Goal: Task Accomplishment & Management: Use online tool/utility

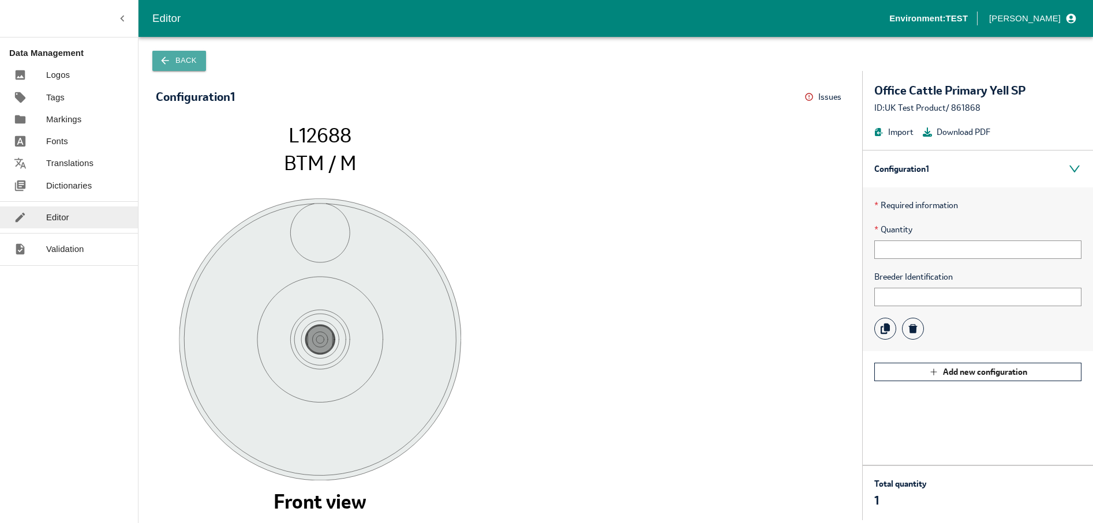
click at [177, 60] on button "Back" at bounding box center [179, 61] width 54 height 20
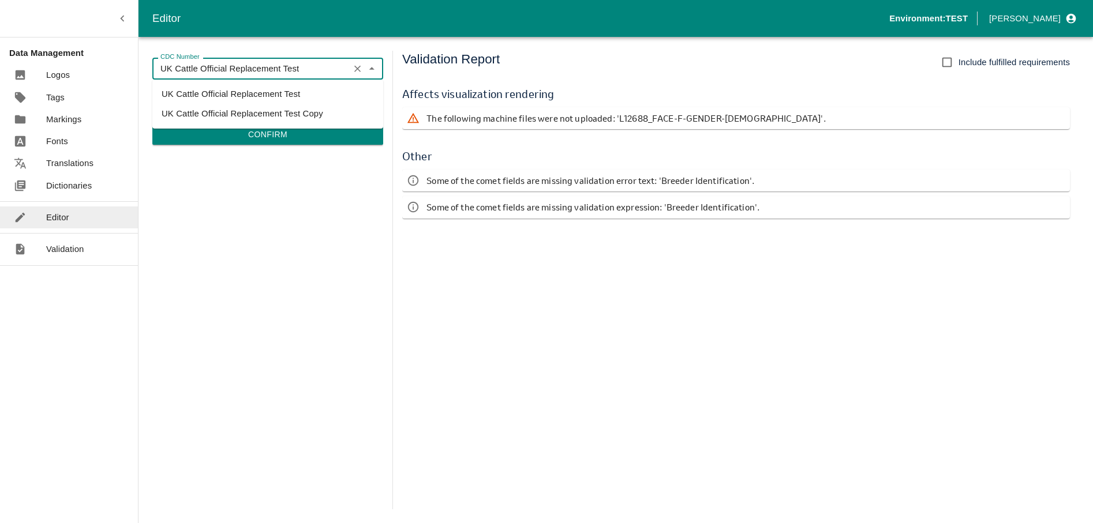
click at [288, 66] on input "UK Cattle Official Replacement Test" at bounding box center [251, 68] width 190 height 15
click at [294, 204] on div "CDC Number UK Cattle Official Replacement Test CDC Number TPS Product UK Test P…" at bounding box center [267, 280] width 231 height 459
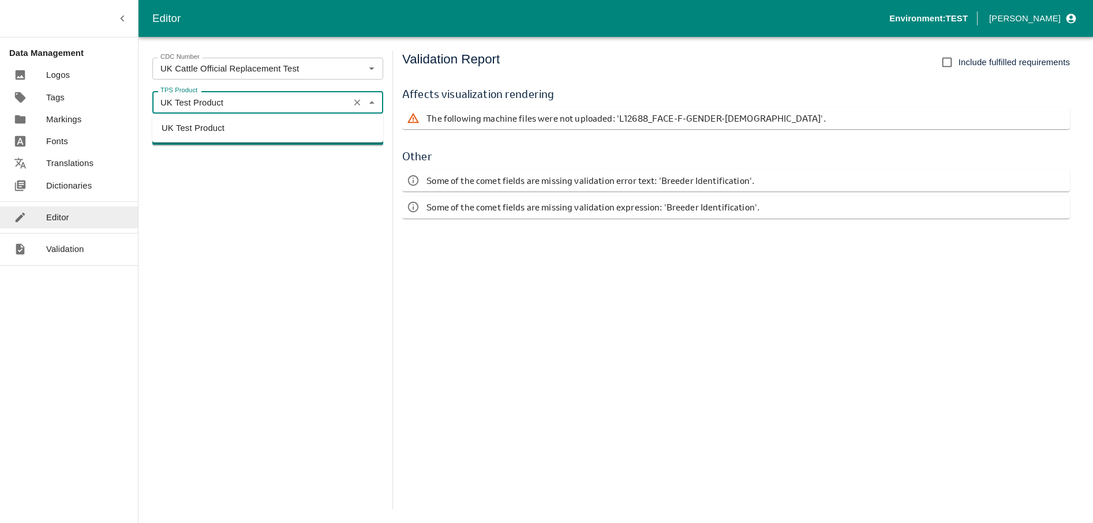
click at [265, 110] on input "UK Test Product" at bounding box center [251, 102] width 190 height 15
click at [259, 98] on input "UK Test Product" at bounding box center [251, 102] width 190 height 15
click at [373, 108] on icon "Close" at bounding box center [371, 102] width 13 height 13
click at [356, 101] on icon "Clear" at bounding box center [357, 102] width 11 height 11
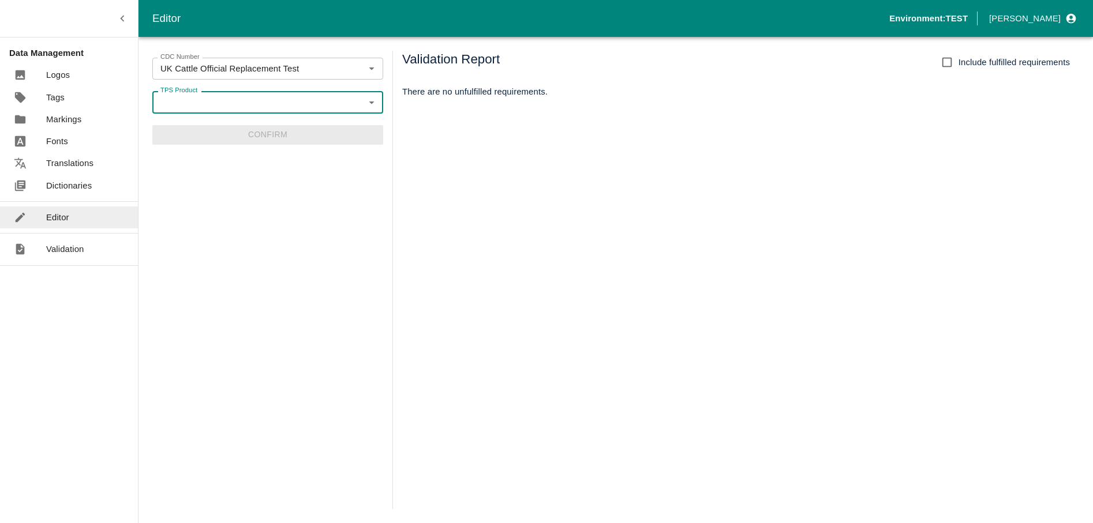
click at [371, 102] on icon "Open" at bounding box center [371, 103] width 5 height 3
click at [260, 129] on li "UK TAG SVID SERSEM Official Cattle" at bounding box center [267, 128] width 231 height 20
type input "UK TAG SVID SERSEM Official Cattle"
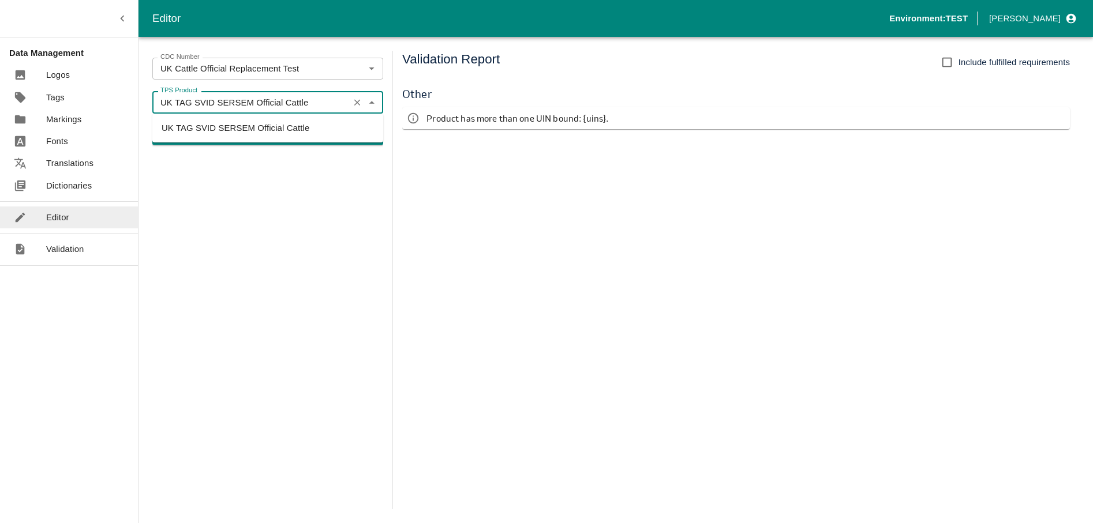
drag, startPoint x: 313, startPoint y: 105, endPoint x: 153, endPoint y: 110, distance: 159.9
click at [153, 110] on div "UK TAG SVID SERSEM Official Cattle TPS Product" at bounding box center [267, 102] width 231 height 22
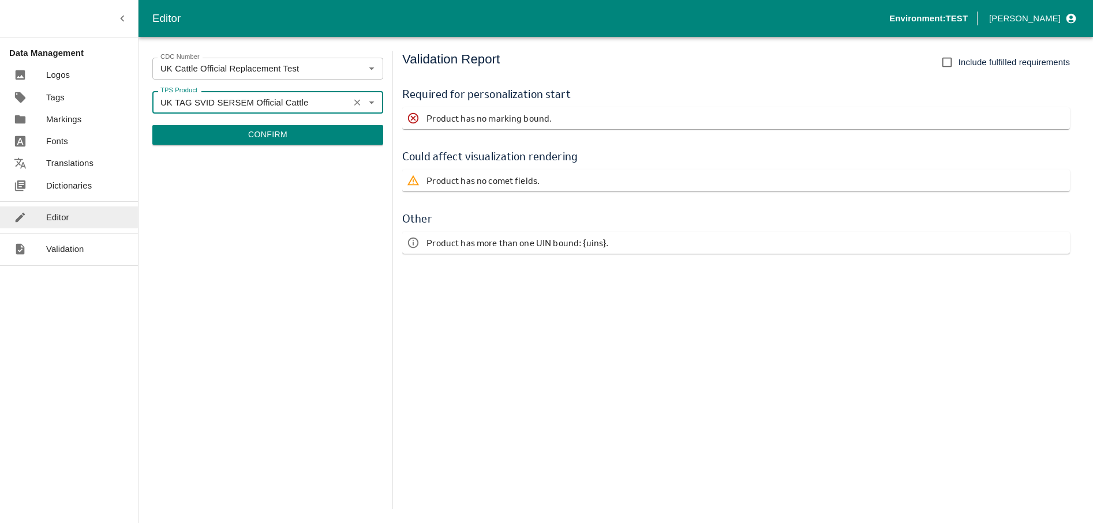
click at [80, 192] on link "Dictionaries" at bounding box center [69, 186] width 138 height 22
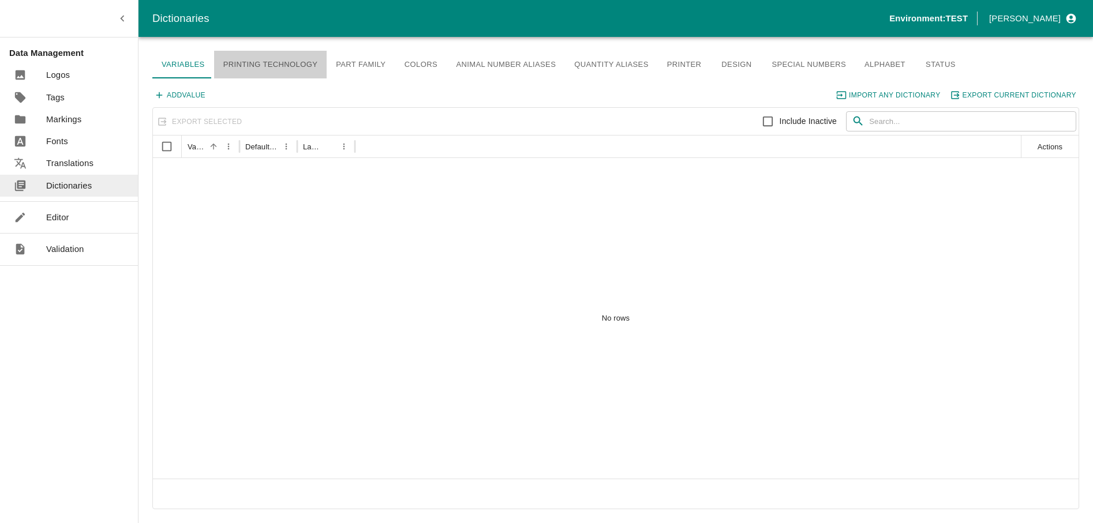
click at [270, 63] on link "Printing Technology" at bounding box center [270, 65] width 113 height 28
click at [710, 65] on link "Design" at bounding box center [736, 65] width 52 height 28
click at [763, 62] on link "Special Numbers" at bounding box center [808, 65] width 93 height 28
click at [855, 66] on link "Alphabet" at bounding box center [884, 65] width 59 height 28
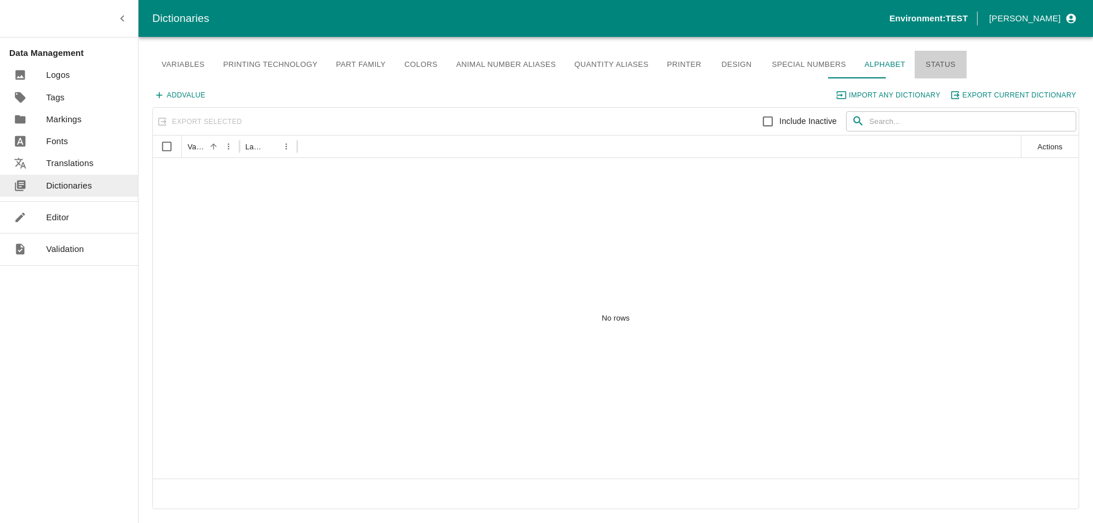
click at [924, 66] on link "Status" at bounding box center [941, 65] width 52 height 28
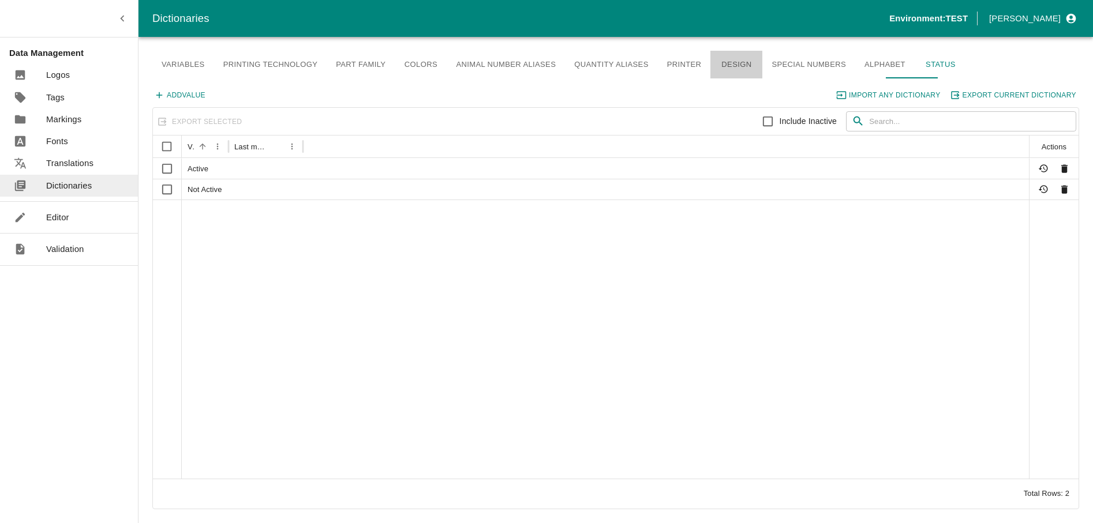
click at [721, 62] on link "Design" at bounding box center [736, 65] width 52 height 28
click at [662, 62] on link "Printer" at bounding box center [684, 65] width 53 height 28
click at [608, 64] on link "Quantity Aliases" at bounding box center [611, 65] width 93 height 28
click at [493, 59] on link "Animal Number Aliases" at bounding box center [506, 65] width 118 height 28
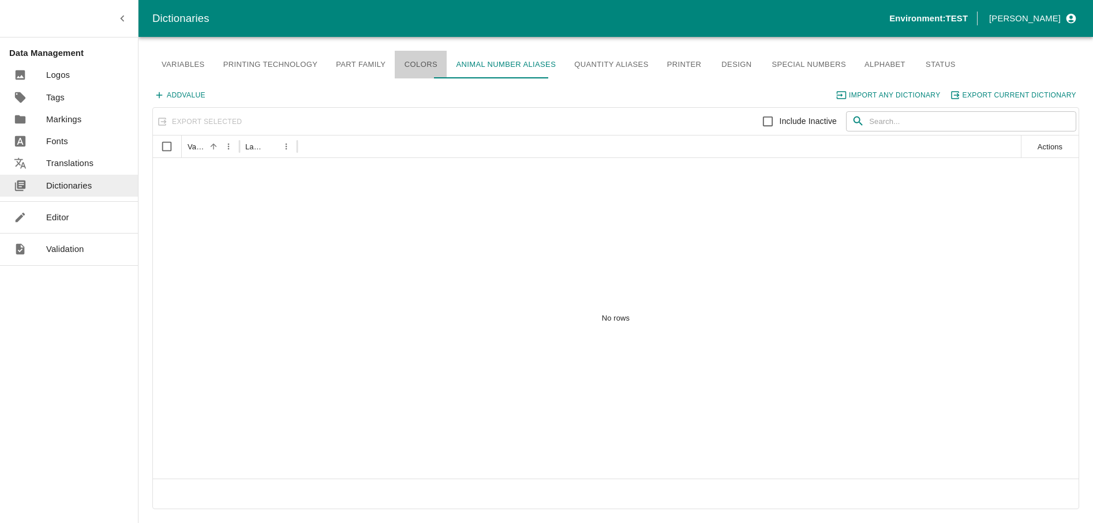
click at [397, 66] on link "Colors" at bounding box center [421, 65] width 52 height 28
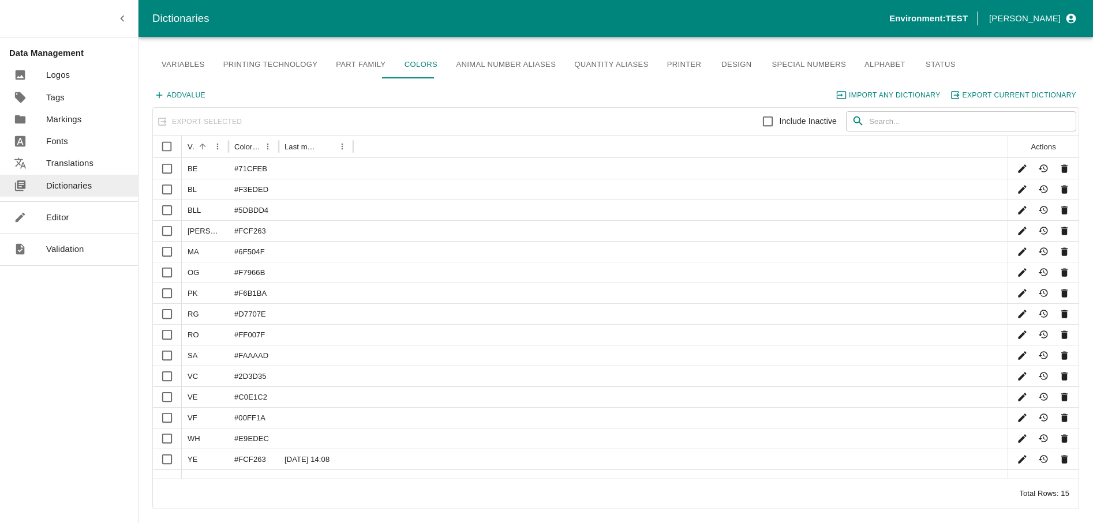
click at [358, 62] on link "Part Family" at bounding box center [361, 65] width 68 height 28
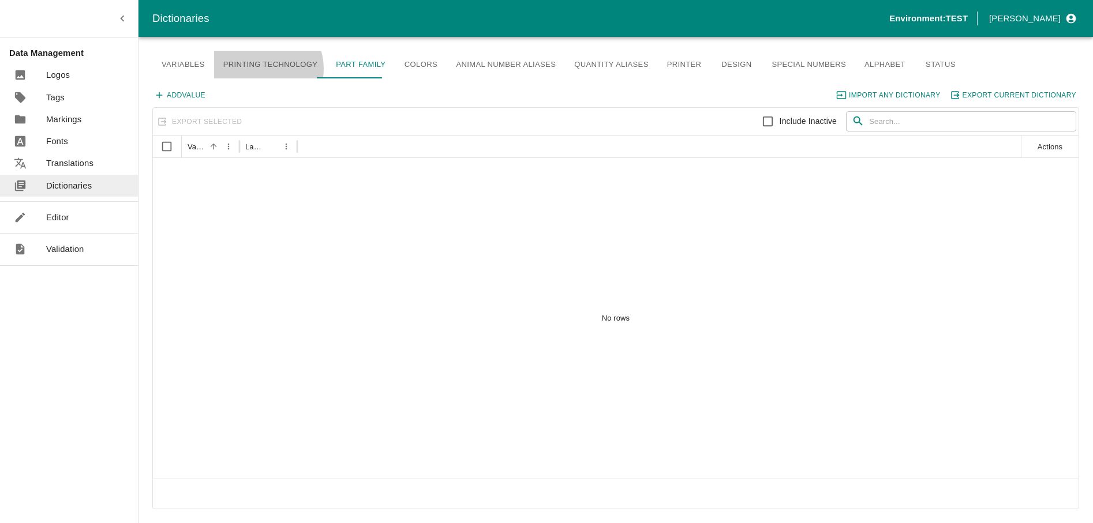
click at [259, 69] on link "Printing Technology" at bounding box center [270, 65] width 113 height 28
click at [185, 65] on link "Variables" at bounding box center [183, 65] width 62 height 28
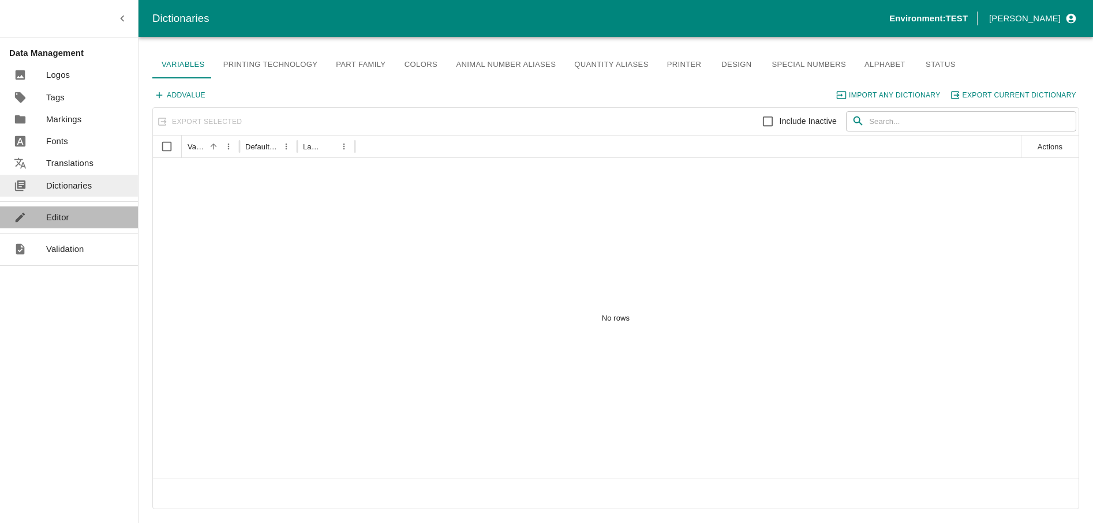
click at [51, 219] on p "Editor" at bounding box center [57, 217] width 23 height 13
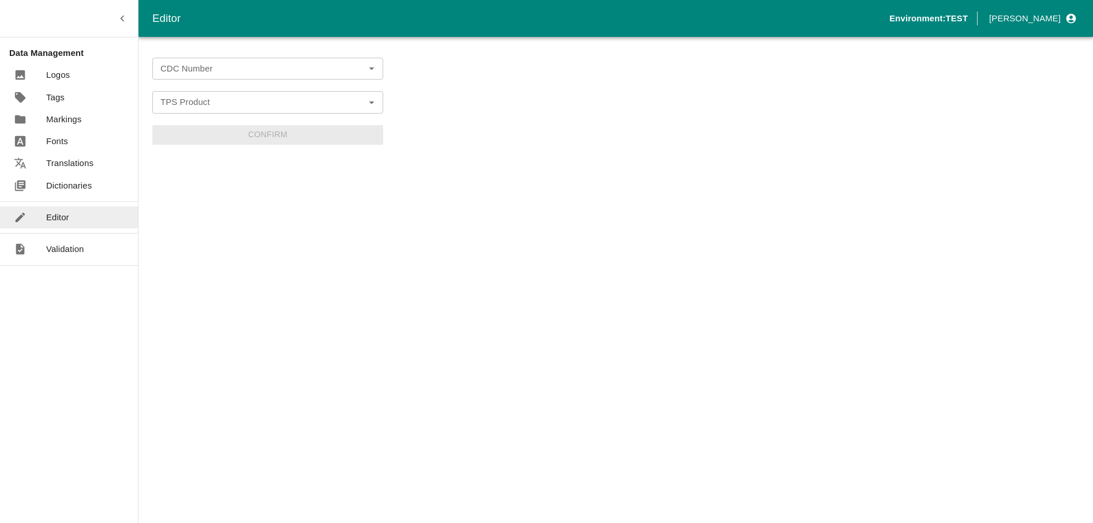
click at [235, 68] on input "CDC Number" at bounding box center [258, 68] width 205 height 15
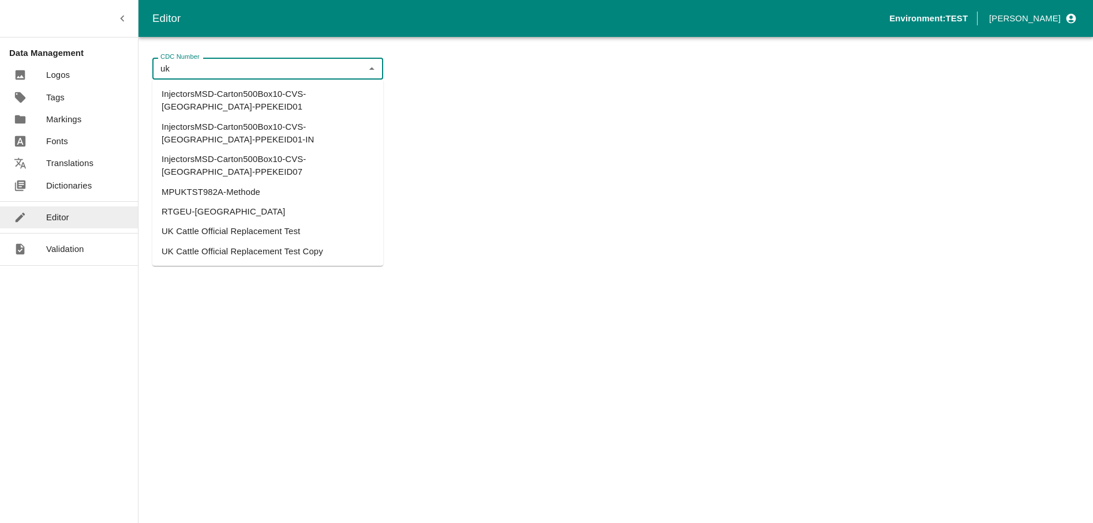
click at [267, 222] on li "UK Cattle Official Replacement Test" at bounding box center [267, 232] width 231 height 20
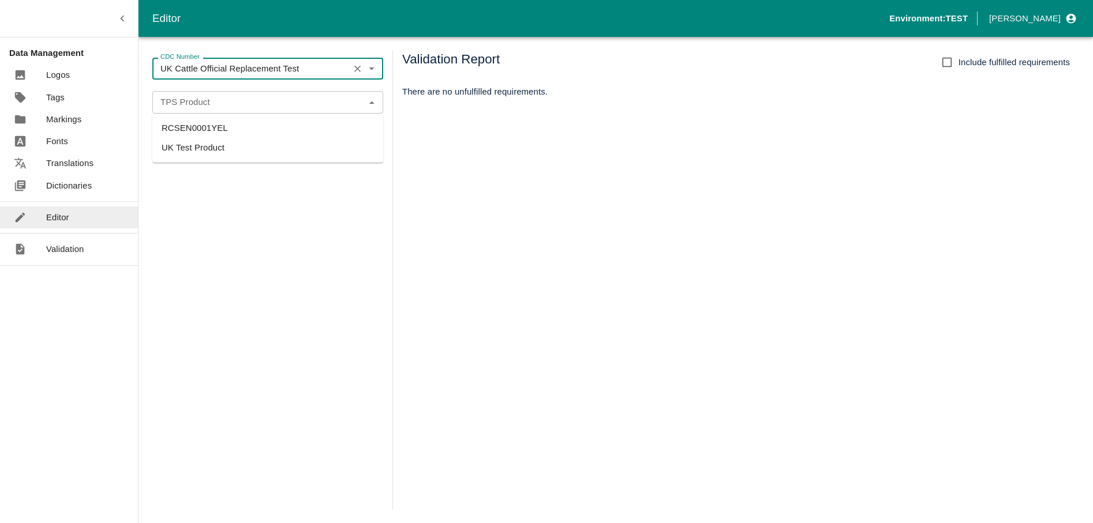
click at [378, 110] on div "TPS Product" at bounding box center [267, 102] width 231 height 22
type input "UK Cattle Official Replacement Test"
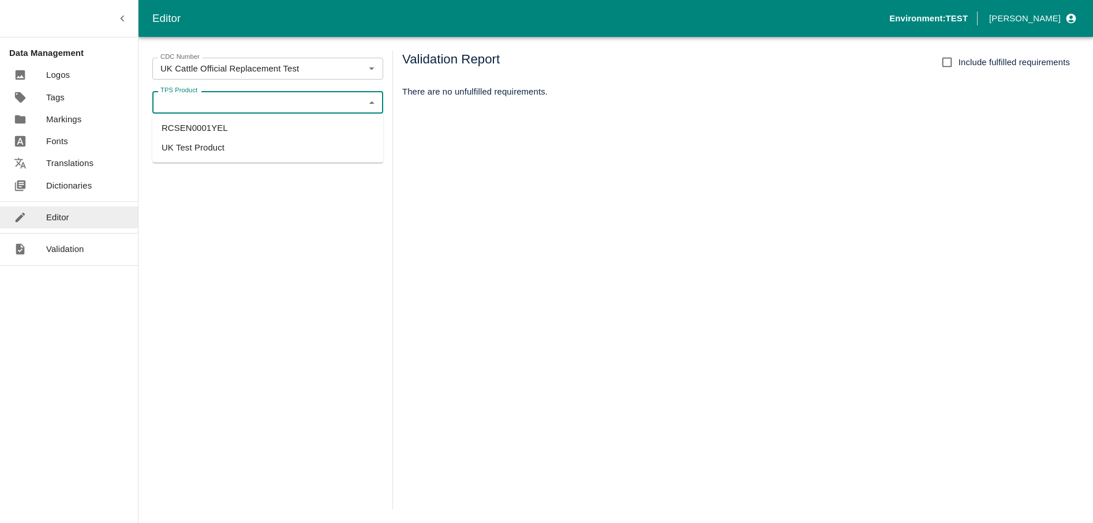
click at [240, 123] on li "RCSEN0001YEL" at bounding box center [267, 128] width 231 height 20
type input "RCSEN0001YEL"
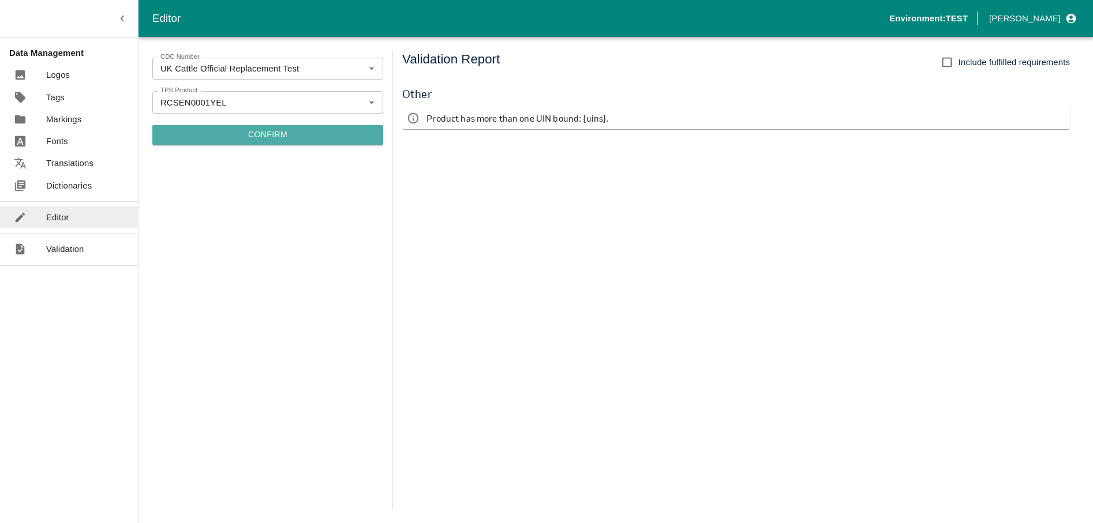
click at [320, 131] on button "Confirm" at bounding box center [267, 135] width 231 height 20
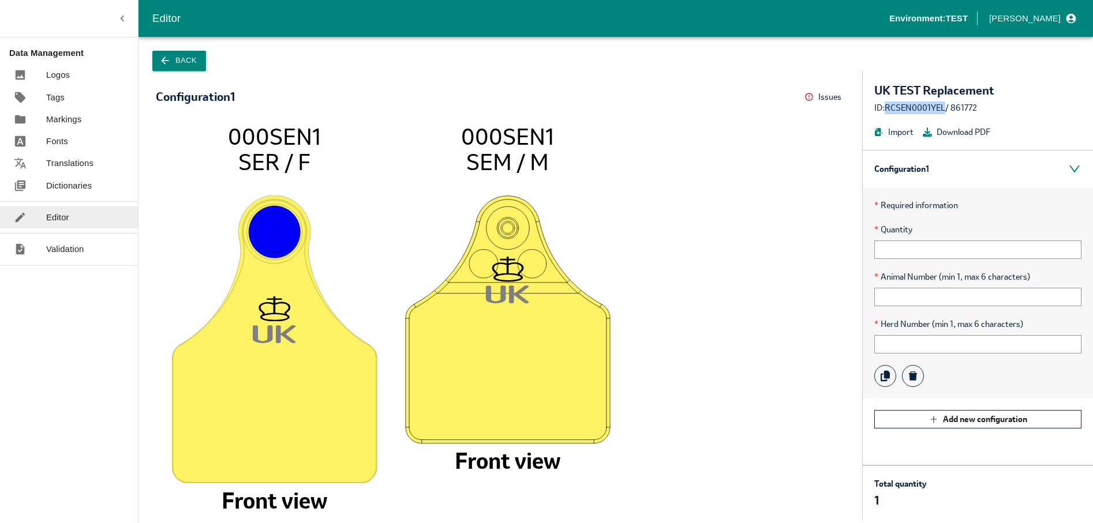
drag, startPoint x: 888, startPoint y: 107, endPoint x: 944, endPoint y: 110, distance: 56.0
click at [944, 110] on div "ID: RCSEN0001YEL / 861772" at bounding box center [977, 108] width 207 height 13
